Goal: Task Accomplishment & Management: Manage account settings

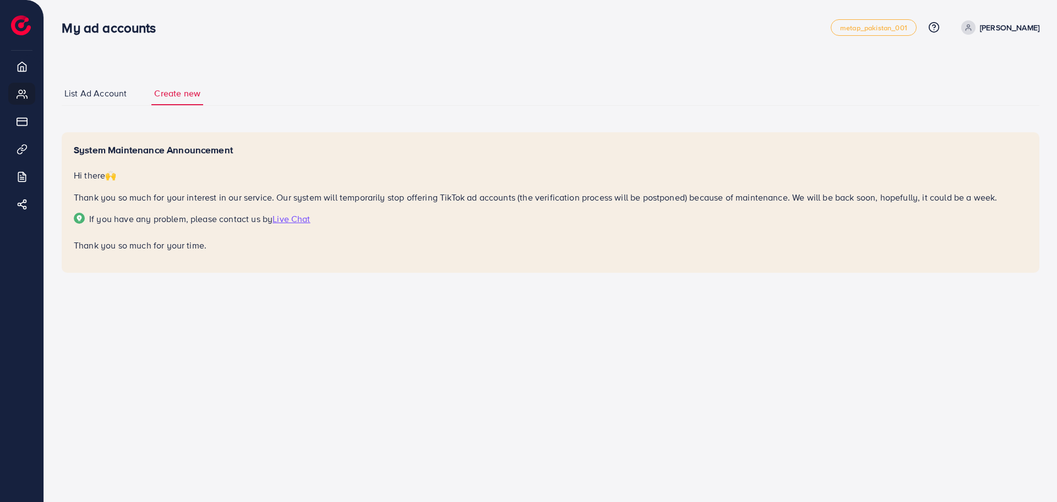
click at [103, 87] on span "List Ad Account" at bounding box center [95, 93] width 62 height 13
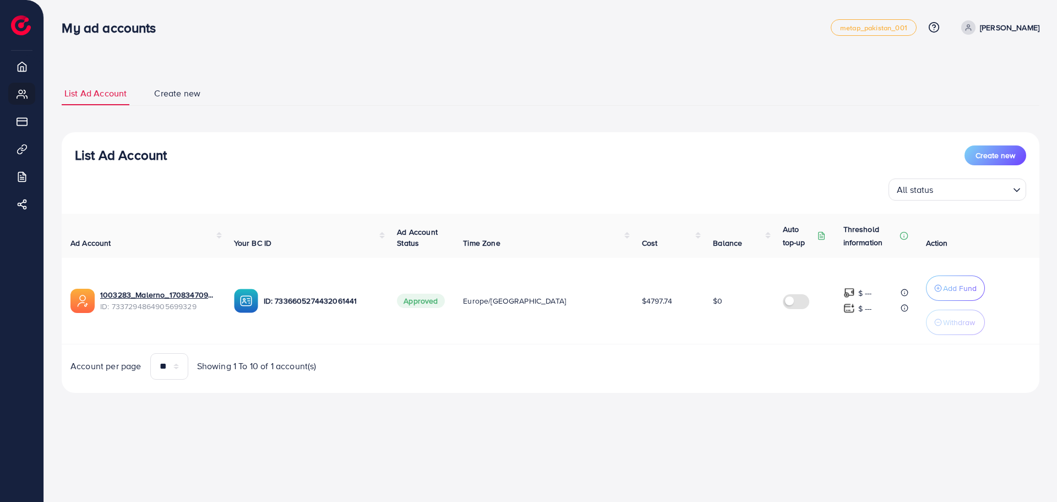
drag, startPoint x: 446, startPoint y: 302, endPoint x: 459, endPoint y: 318, distance: 20.4
click at [454, 305] on td "Approved" at bounding box center [421, 301] width 66 height 86
click at [161, 297] on link "1003283_Malerno_1708347095877" at bounding box center [158, 294] width 116 height 11
click at [187, 82] on link "Create new" at bounding box center [177, 93] width 52 height 24
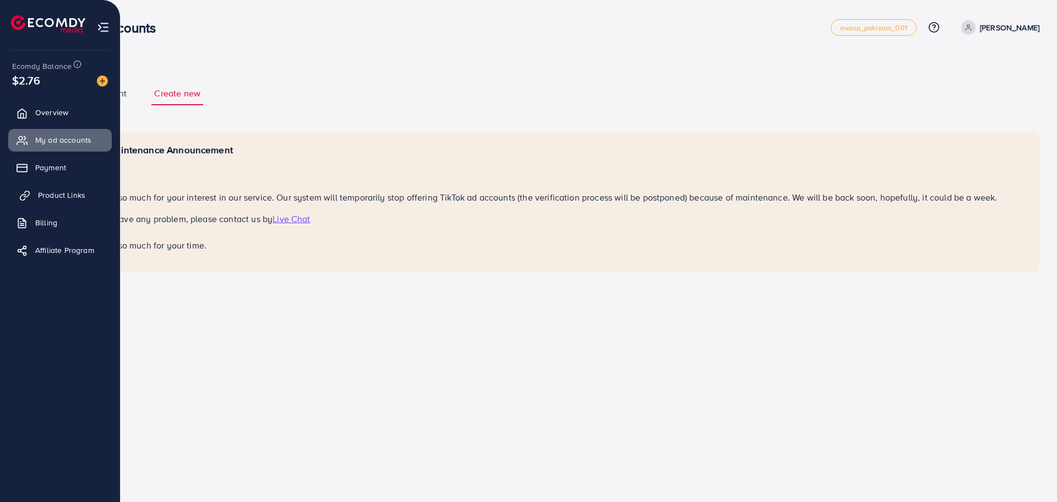
click at [67, 193] on span "Product Links" at bounding box center [61, 194] width 47 height 11
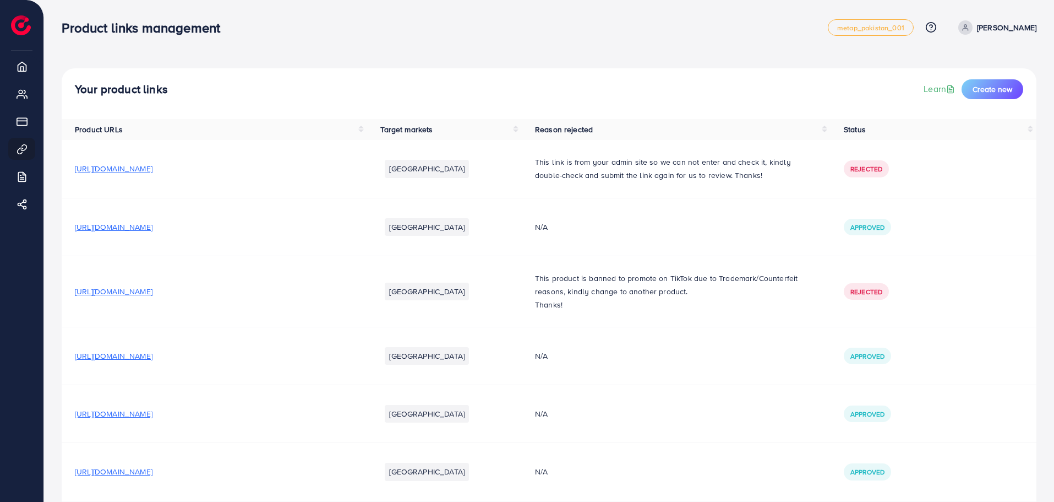
drag, startPoint x: 248, startPoint y: 170, endPoint x: 485, endPoint y: 178, distance: 236.9
click at [486, 180] on tr "[URL][DOMAIN_NAME] [GEOGRAPHIC_DATA] This link is from your admin site so we ca…" at bounding box center [549, 169] width 975 height 58
click at [606, 88] on div "Your product links Learn Create new" at bounding box center [549, 89] width 949 height 20
click at [985, 86] on span "Create new" at bounding box center [993, 89] width 40 height 11
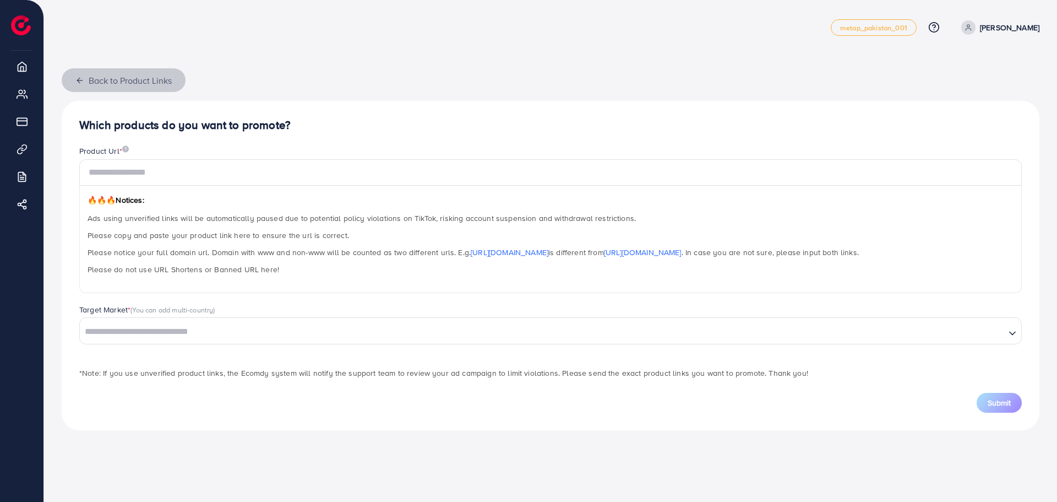
drag, startPoint x: 84, startPoint y: 84, endPoint x: 154, endPoint y: 202, distance: 137.2
click at [152, 202] on div "Back to Product Links Which products do you want to promote? Product Url * 🔥🔥🔥 …" at bounding box center [551, 249] width 978 height 362
click at [161, 182] on input "text" at bounding box center [550, 172] width 943 height 26
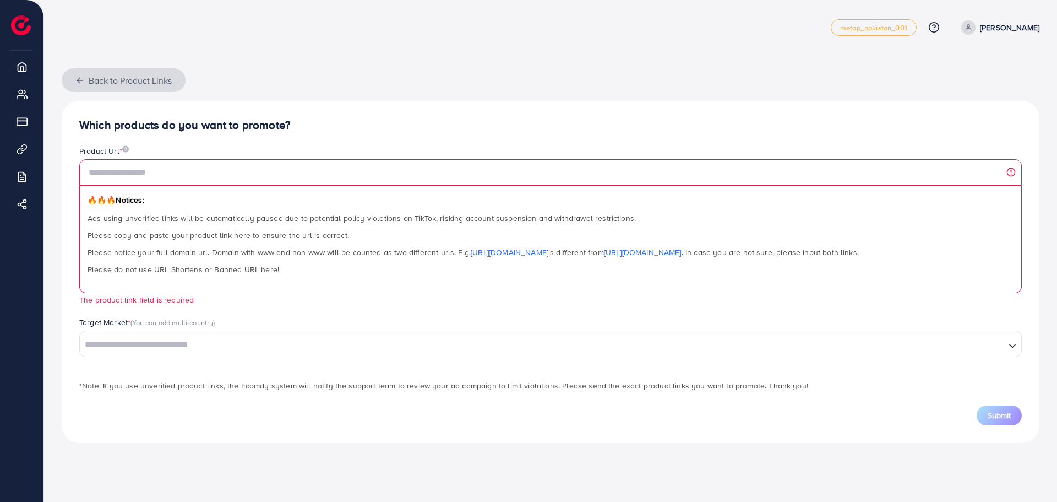
click at [79, 83] on icon "button" at bounding box center [79, 80] width 9 height 9
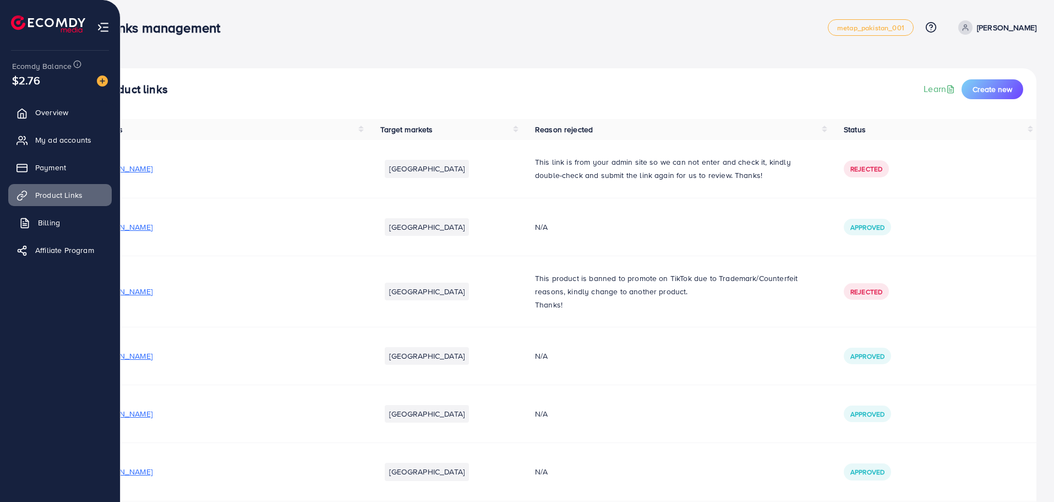
click at [46, 222] on span "Billing" at bounding box center [49, 222] width 22 height 11
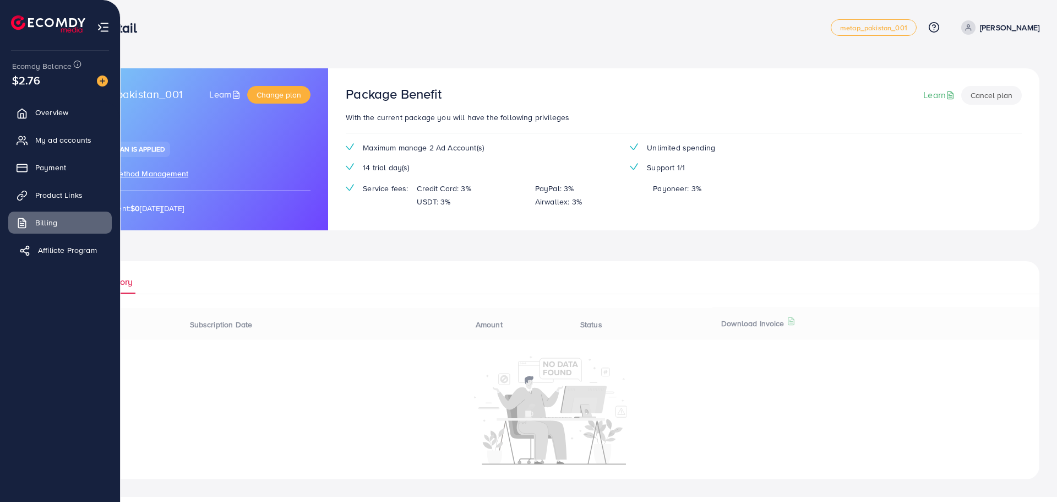
click at [56, 250] on span "Affiliate Program" at bounding box center [67, 249] width 59 height 11
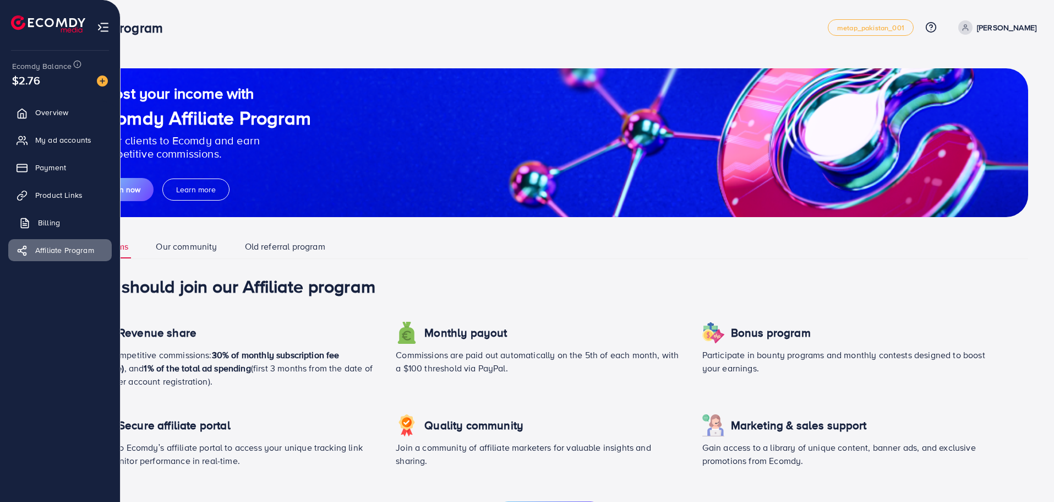
click at [52, 219] on span "Billing" at bounding box center [49, 222] width 22 height 11
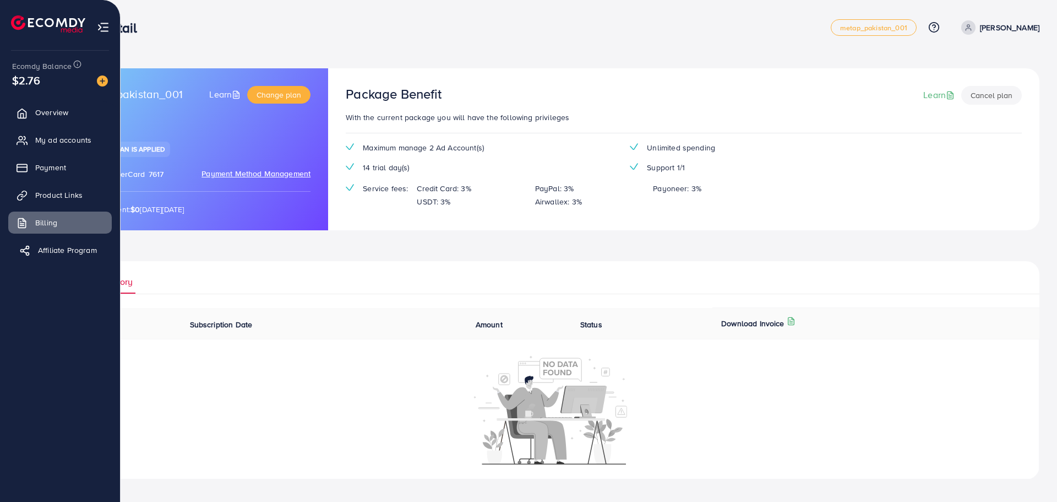
click at [59, 254] on span "Affiliate Program" at bounding box center [67, 249] width 59 height 11
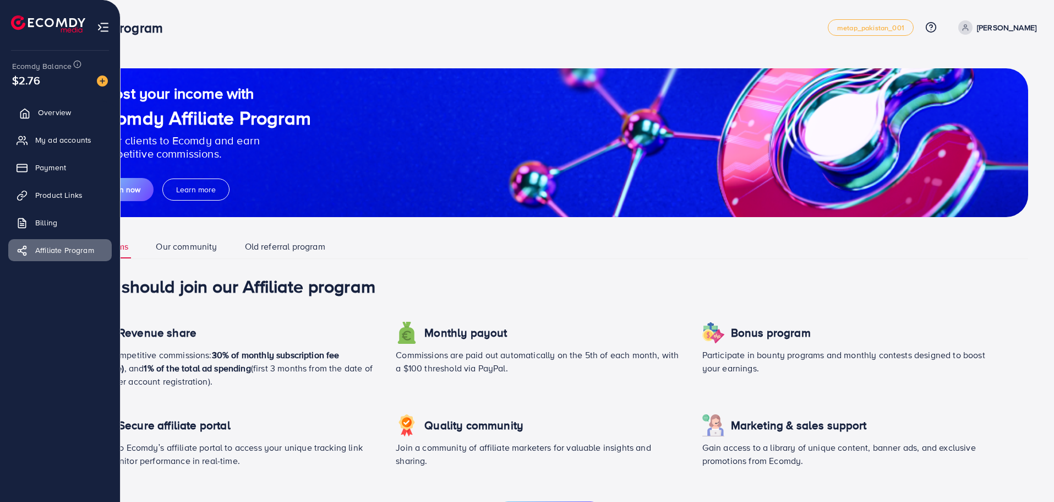
click at [37, 115] on link "Overview" at bounding box center [60, 112] width 104 height 22
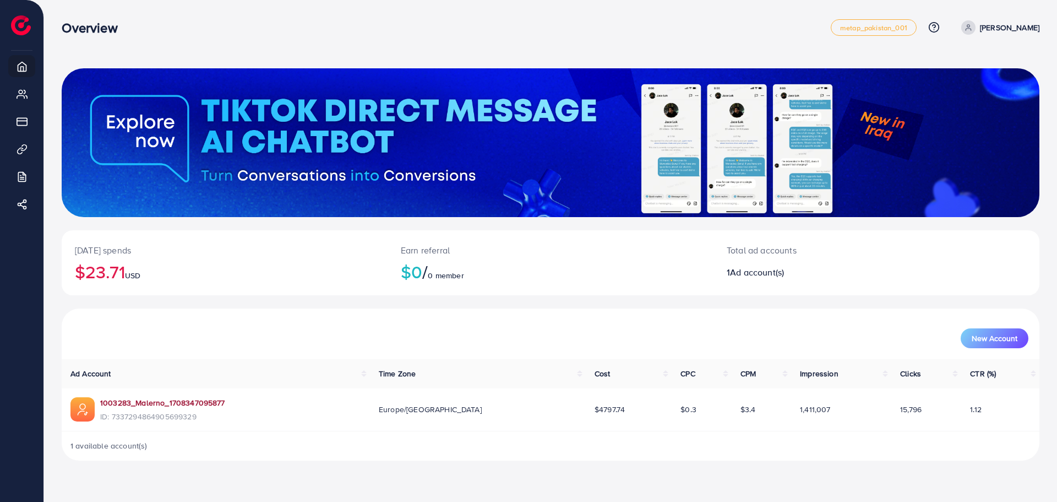
click at [203, 403] on link "1003283_Malerno_1708347095877" at bounding box center [162, 402] width 125 height 11
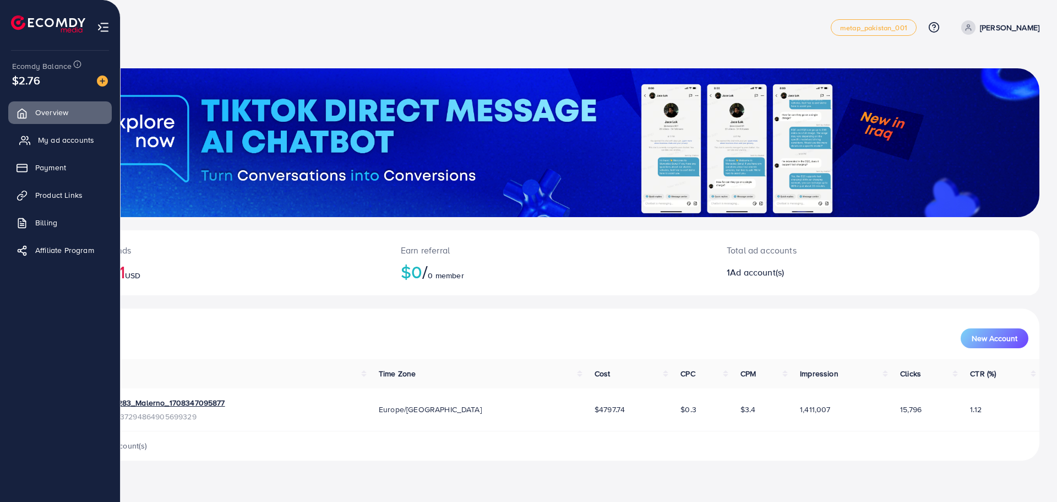
click at [67, 137] on span "My ad accounts" at bounding box center [66, 139] width 56 height 11
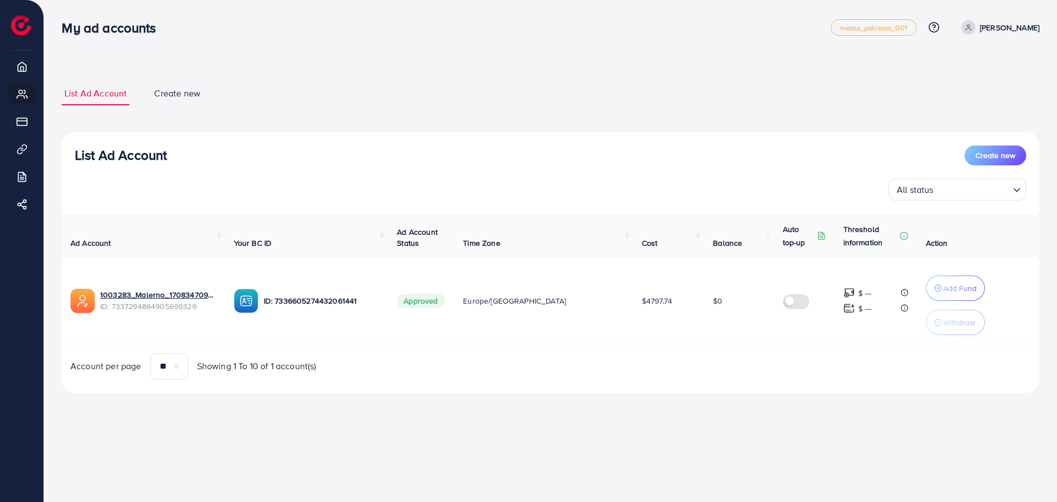
click at [188, 94] on span "Create new" at bounding box center [177, 93] width 46 height 13
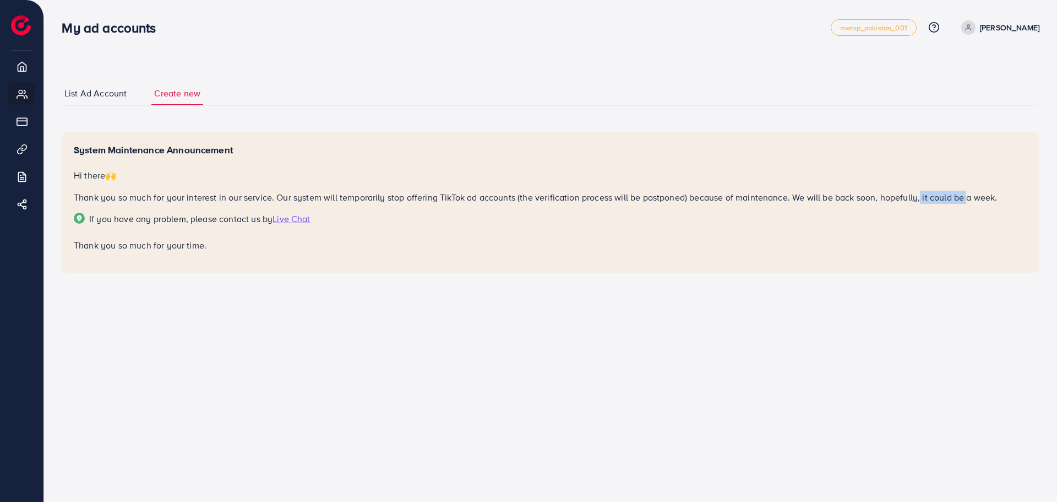
drag, startPoint x: 939, startPoint y: 199, endPoint x: 965, endPoint y: 199, distance: 26.4
click at [965, 199] on p "Thank you so much for your interest in our service. Our system will temporarily…" at bounding box center [551, 196] width 954 height 13
click at [962, 205] on div "System Maintenance Announcement Hi there 🙌 Thank you so much for your interest …" at bounding box center [551, 198] width 954 height 108
click at [624, 198] on p "Thank you so much for your interest in our service. Our system will temporarily…" at bounding box center [551, 196] width 954 height 13
drag, startPoint x: 645, startPoint y: 214, endPoint x: 571, endPoint y: 215, distance: 73.8
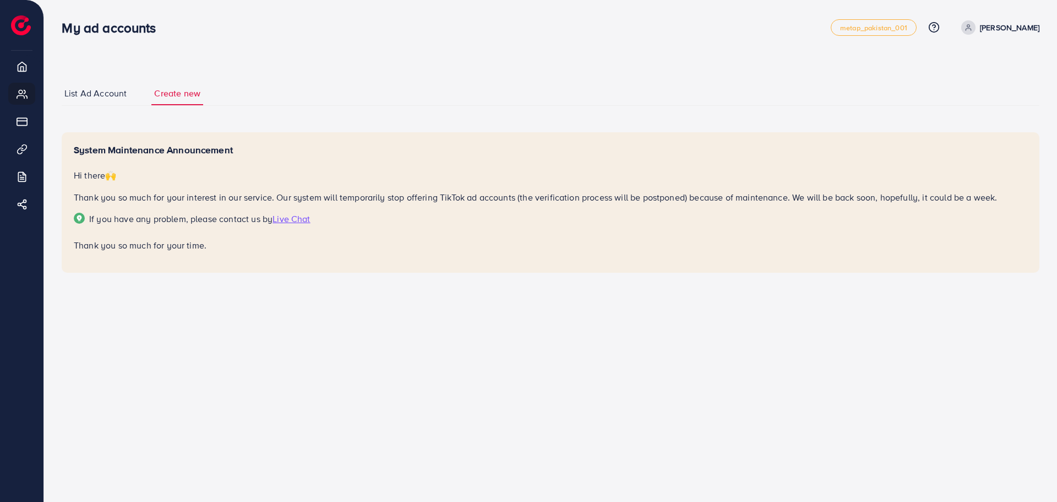
click at [642, 214] on span "If you have any problem, please contact us by Live Chat" at bounding box center [551, 219] width 954 height 13
click at [100, 102] on link "List Ad Account" at bounding box center [96, 93] width 68 height 24
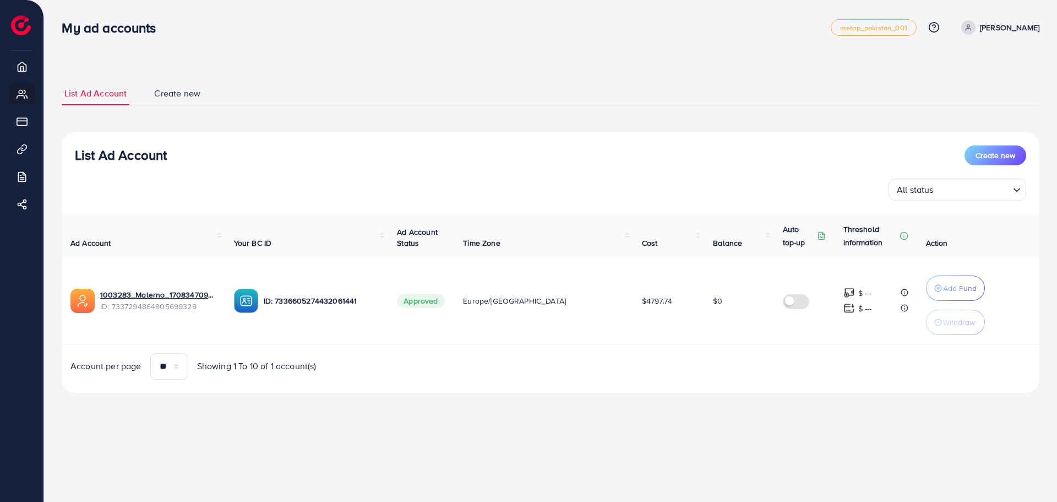
click at [983, 28] on link "[PERSON_NAME]" at bounding box center [998, 27] width 83 height 14
click at [984, 59] on span "Profile" at bounding box center [970, 65] width 25 height 13
select select "**********"
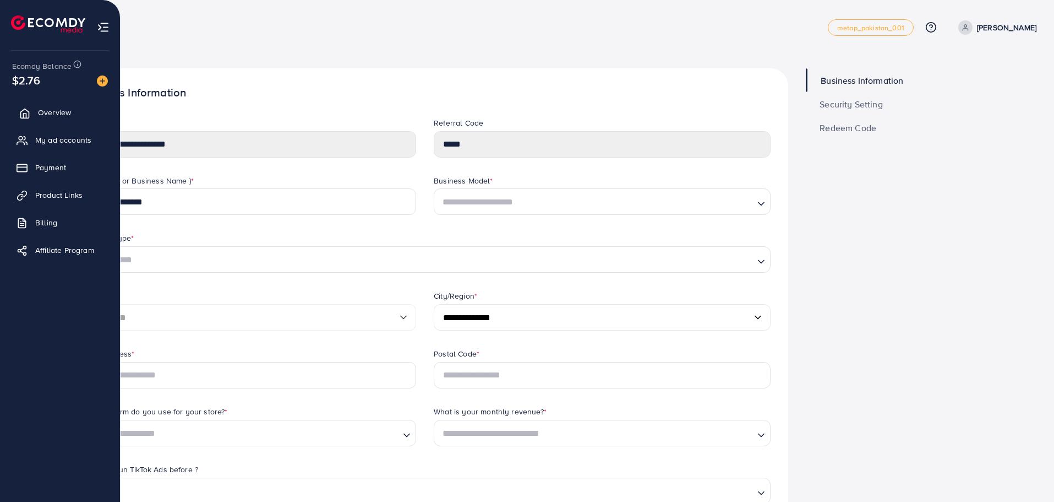
click at [66, 118] on span "Overview" at bounding box center [54, 112] width 33 height 11
